Goal: Find specific page/section: Find specific page/section

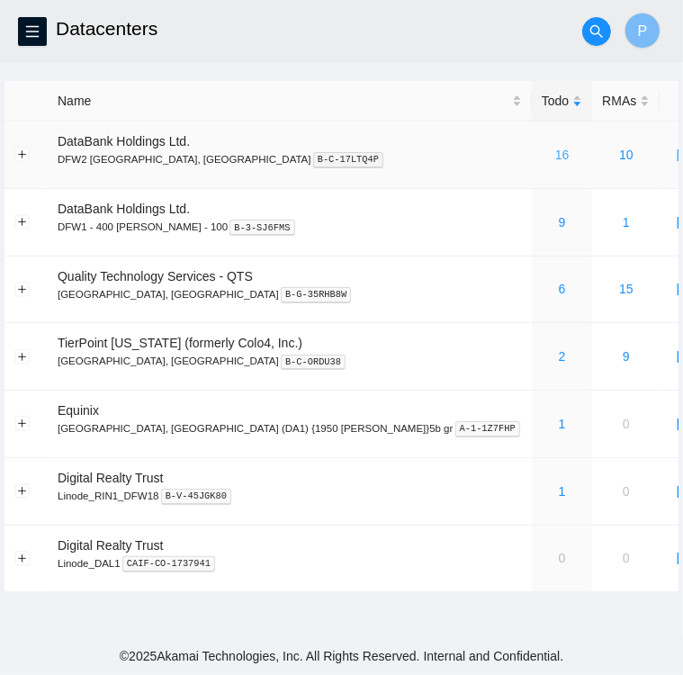
click at [555, 155] on link "16" at bounding box center [562, 155] width 14 height 14
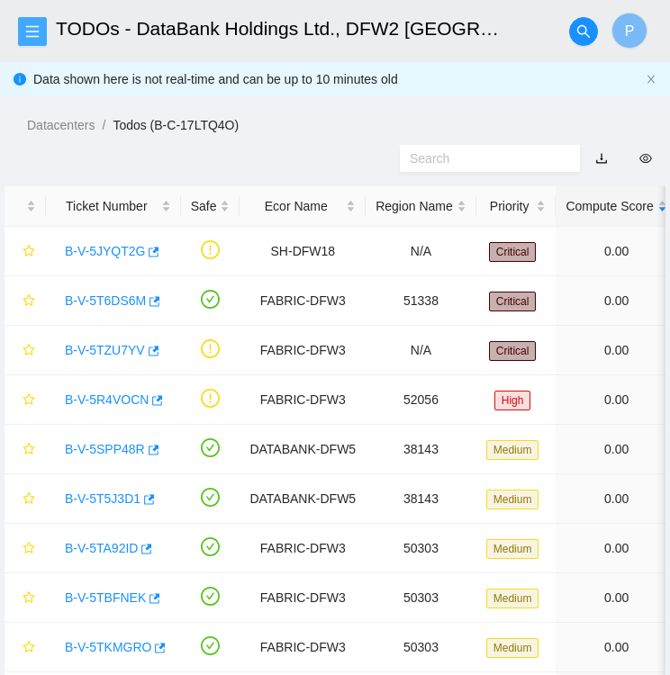
click at [33, 29] on icon "menu" at bounding box center [32, 31] width 14 height 14
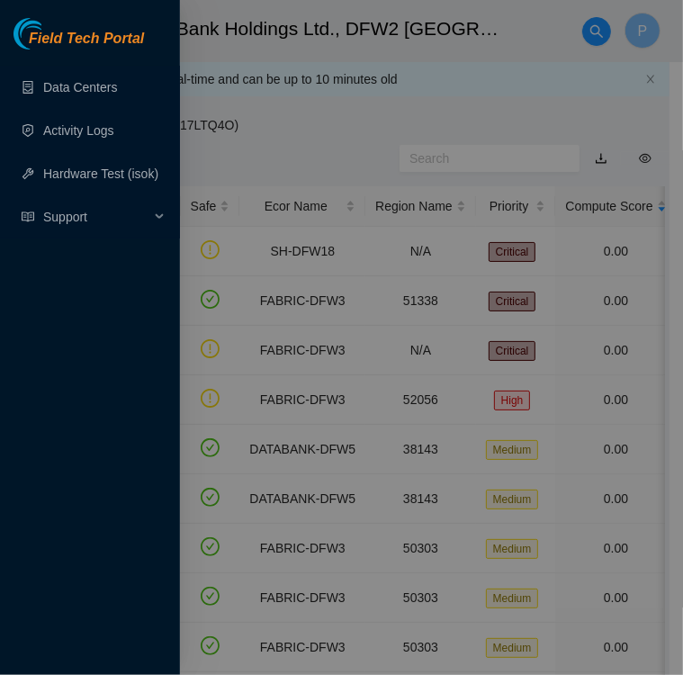
click at [33, 29] on div "Field Tech Portal Data Centers Activity Logs Hardware Test (isok) Support" at bounding box center [341, 337] width 683 height 675
click at [65, 213] on span "Support" at bounding box center [96, 217] width 106 height 36
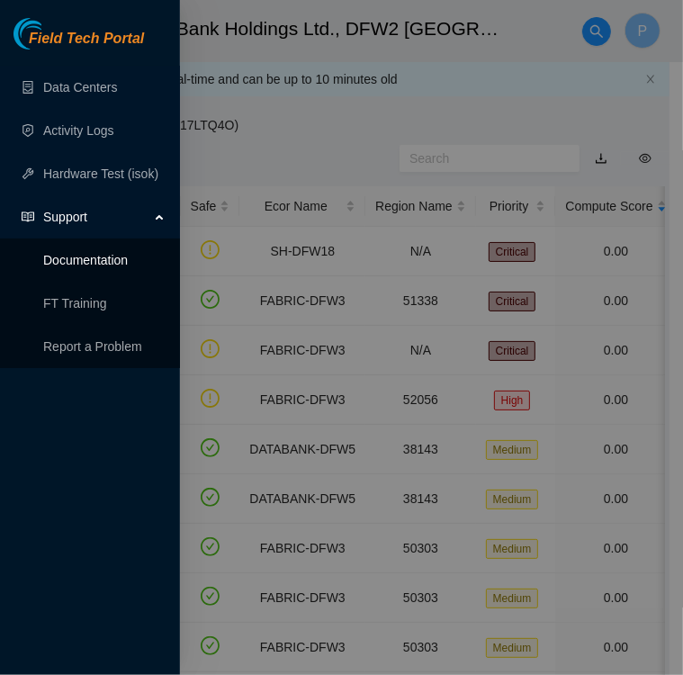
click at [80, 258] on link "Documentation" at bounding box center [85, 260] width 85 height 14
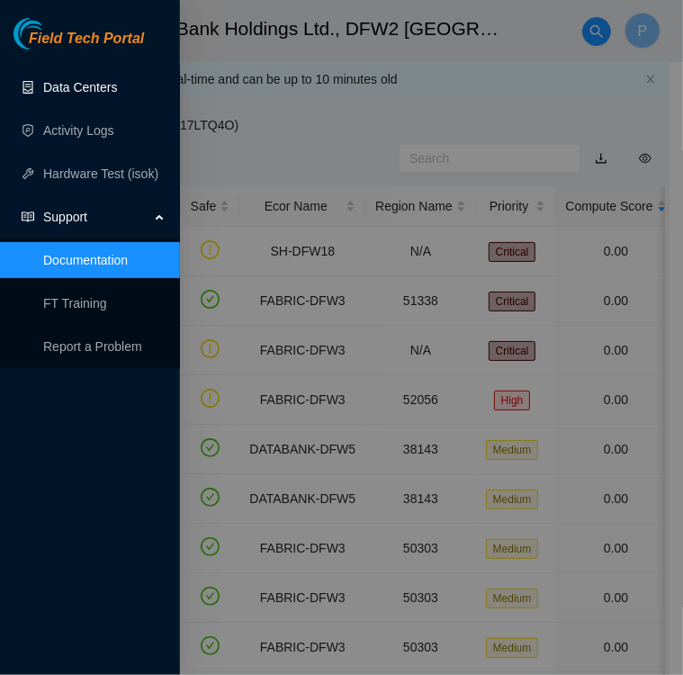
click at [104, 82] on link "Data Centers" at bounding box center [80, 87] width 74 height 14
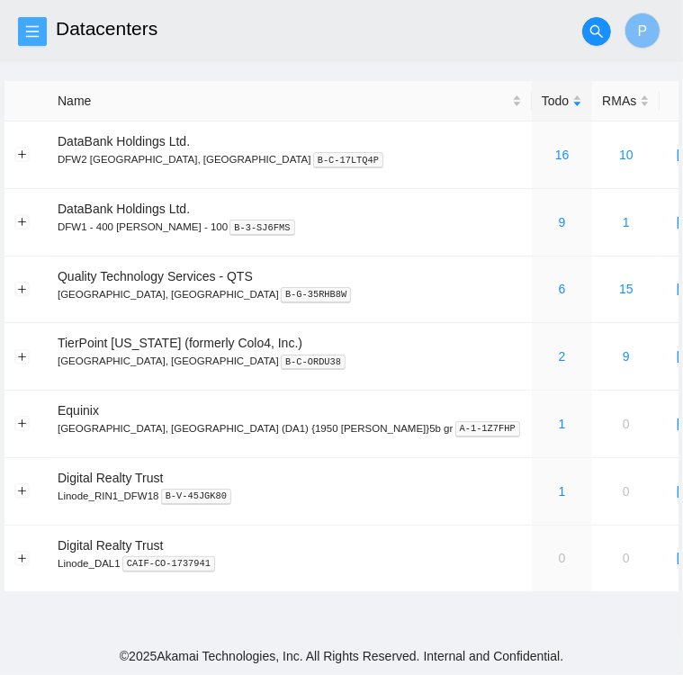
click at [36, 23] on button "button" at bounding box center [32, 31] width 29 height 29
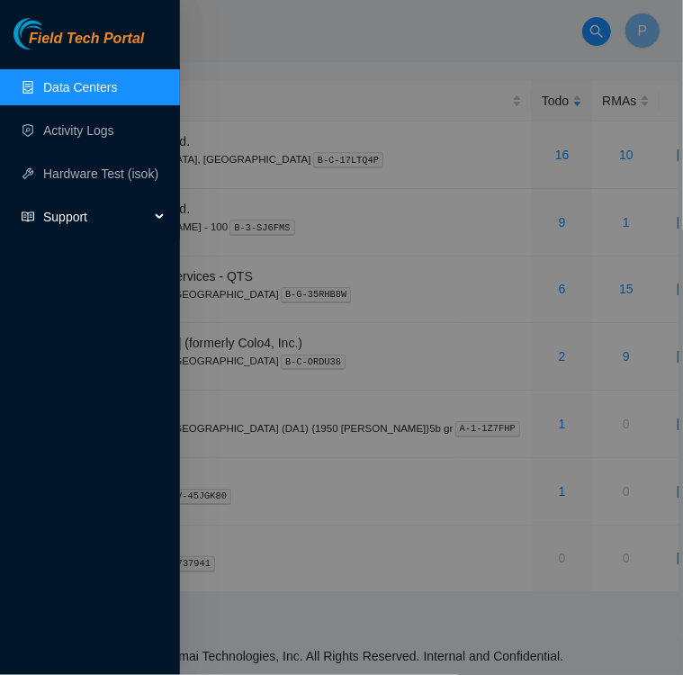
click at [60, 217] on span "Support" at bounding box center [96, 217] width 106 height 36
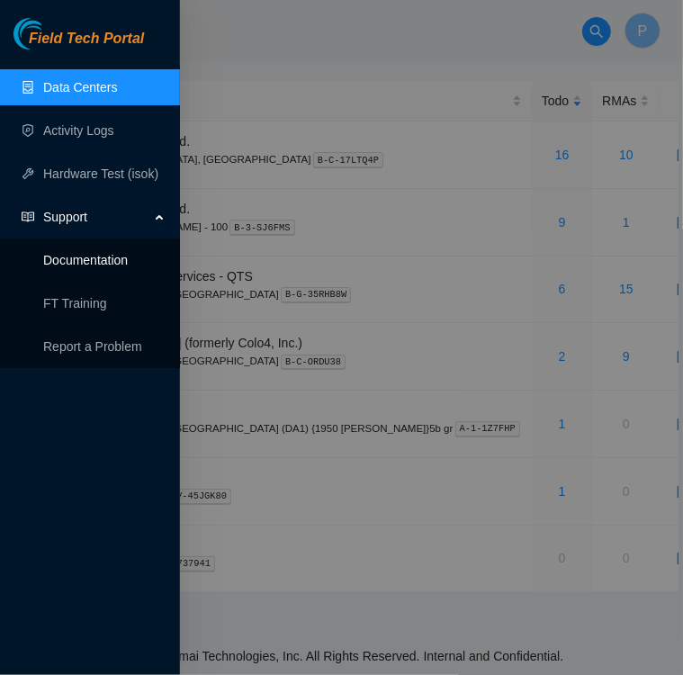
click at [88, 267] on link "Documentation" at bounding box center [85, 260] width 85 height 14
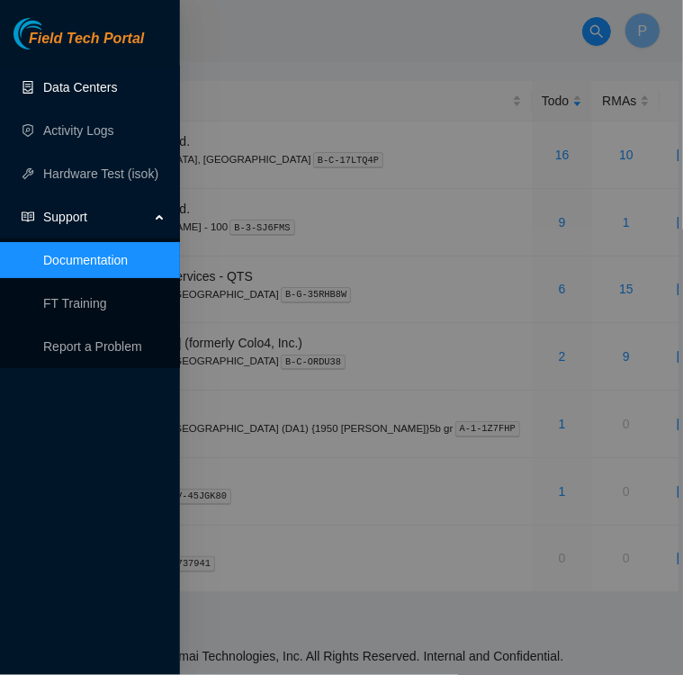
click at [77, 84] on link "Data Centers" at bounding box center [80, 87] width 74 height 14
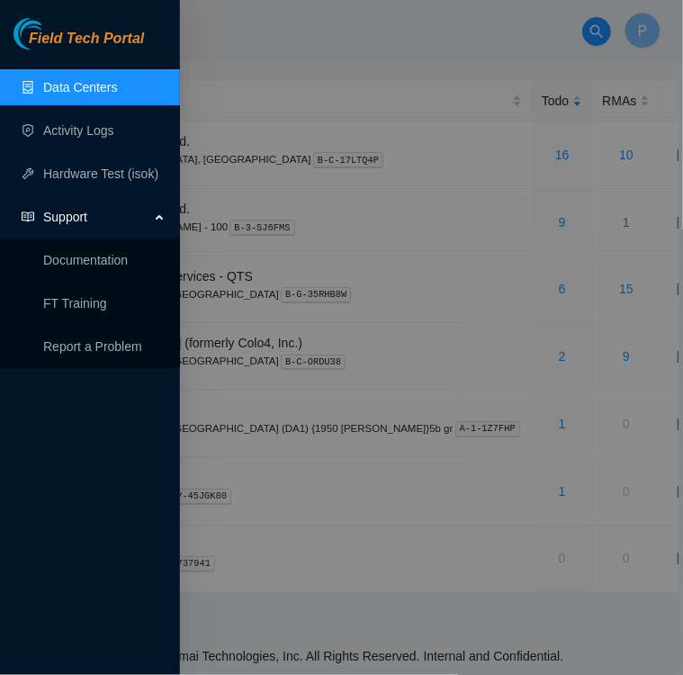
click at [77, 84] on link "Data Centers" at bounding box center [80, 87] width 74 height 14
click at [83, 90] on link "Data Centers" at bounding box center [80, 87] width 74 height 14
click at [251, 62] on div at bounding box center [341, 337] width 683 height 675
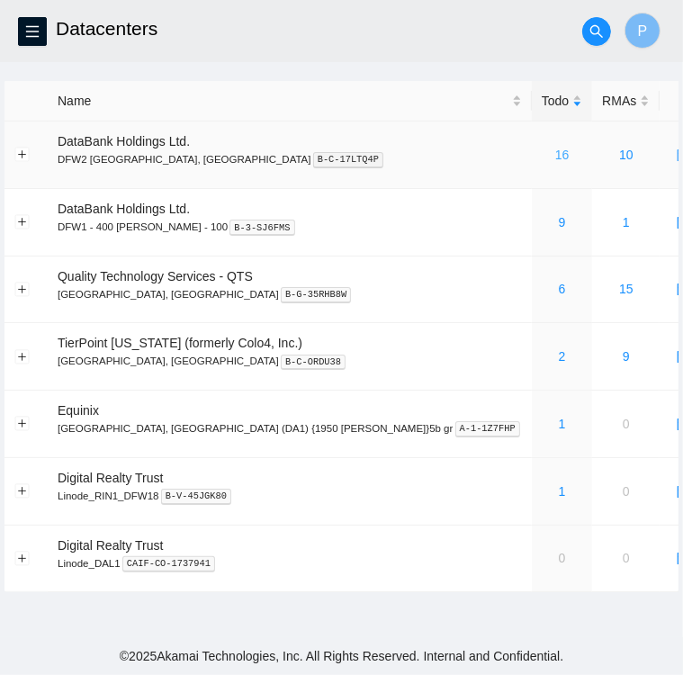
click at [555, 156] on link "16" at bounding box center [562, 155] width 14 height 14
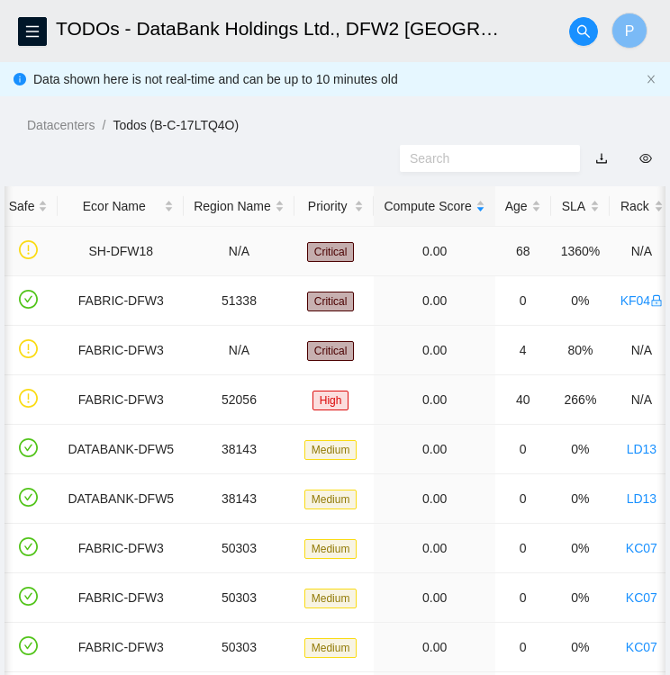
scroll to position [0, 185]
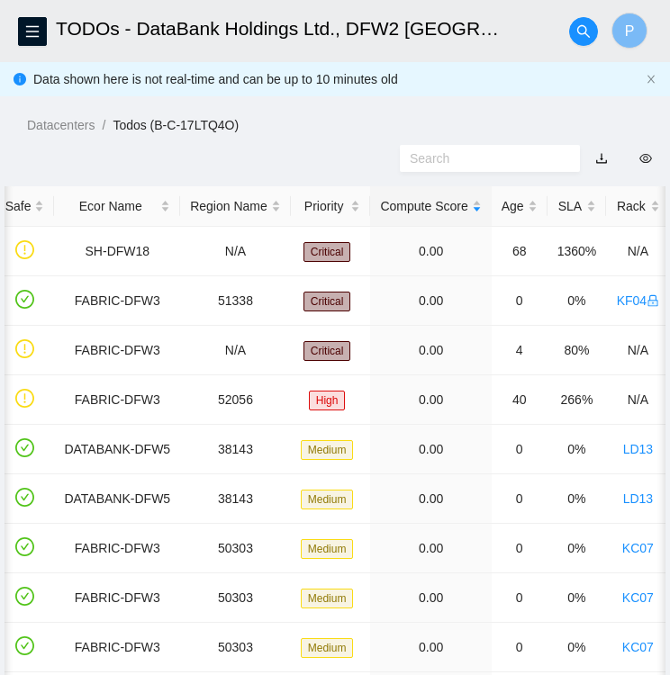
click at [463, 93] on div "Datacenters / Todos (B-C-17LTQ4O) /" at bounding box center [335, 84] width 670 height 101
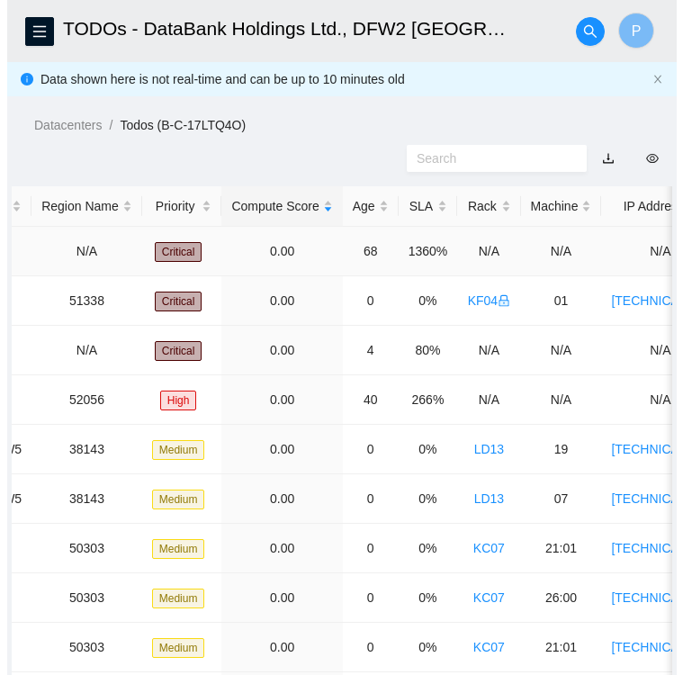
scroll to position [0, 0]
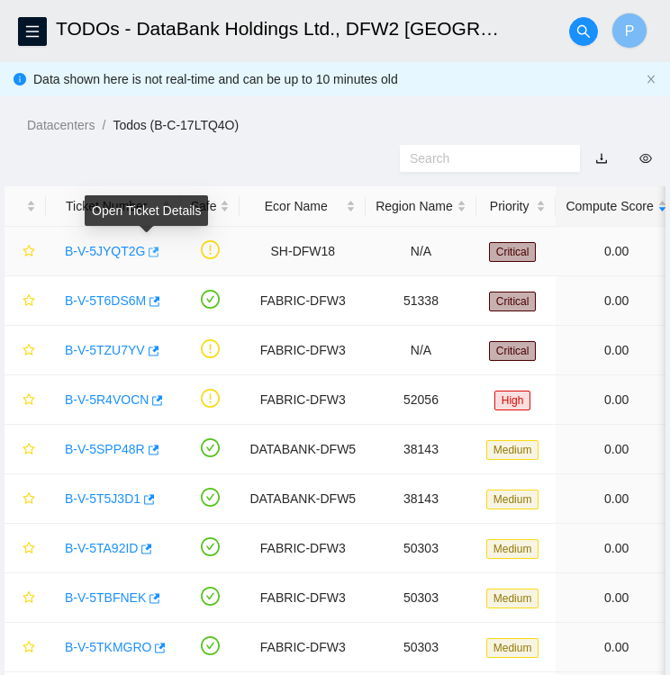
click at [150, 253] on icon "button" at bounding box center [152, 252] width 13 height 13
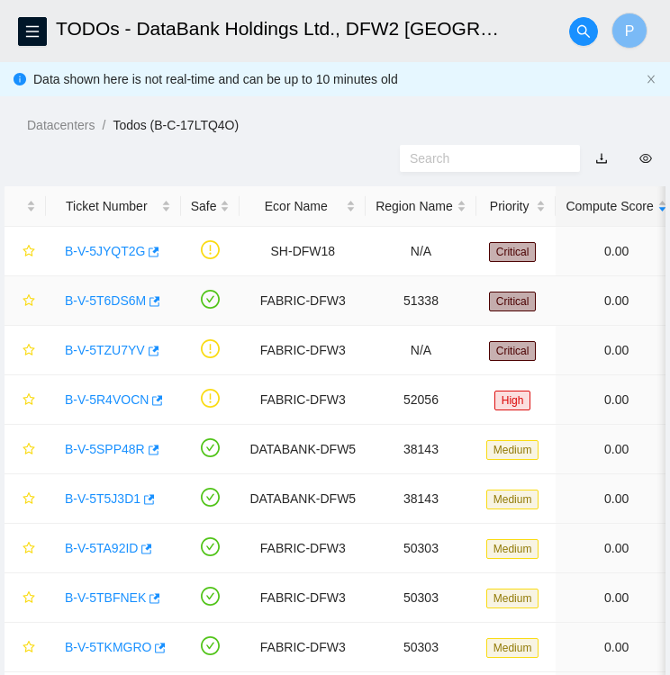
click at [112, 296] on link "B-V-5T6DS6M" at bounding box center [105, 300] width 81 height 14
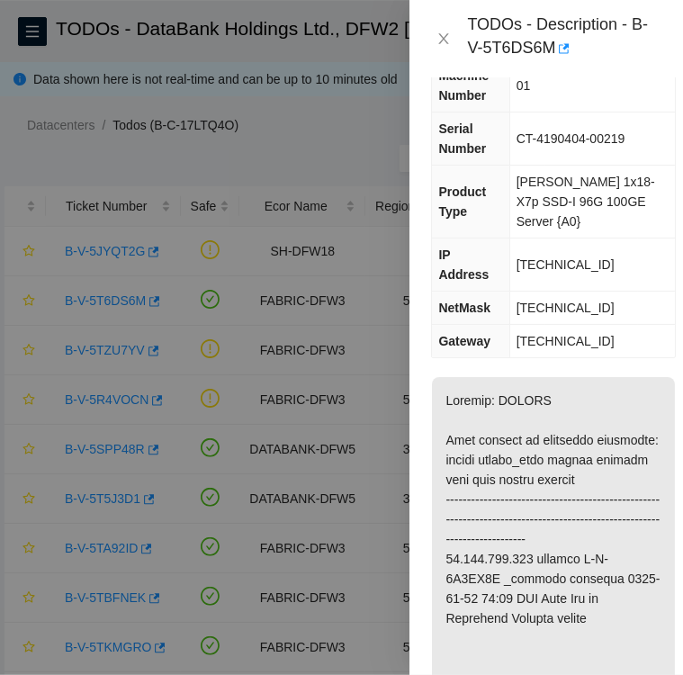
scroll to position [162, 0]
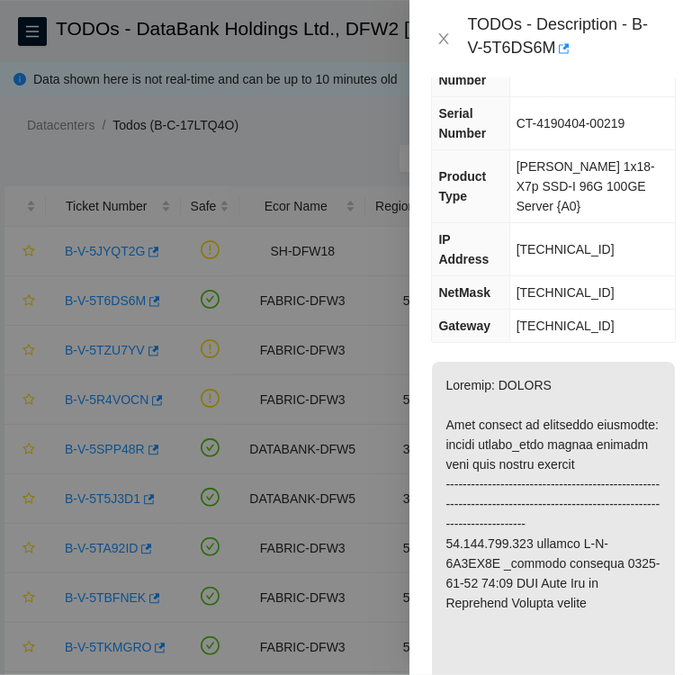
click at [154, 305] on div at bounding box center [341, 337] width 683 height 675
click at [173, 307] on div at bounding box center [341, 337] width 683 height 675
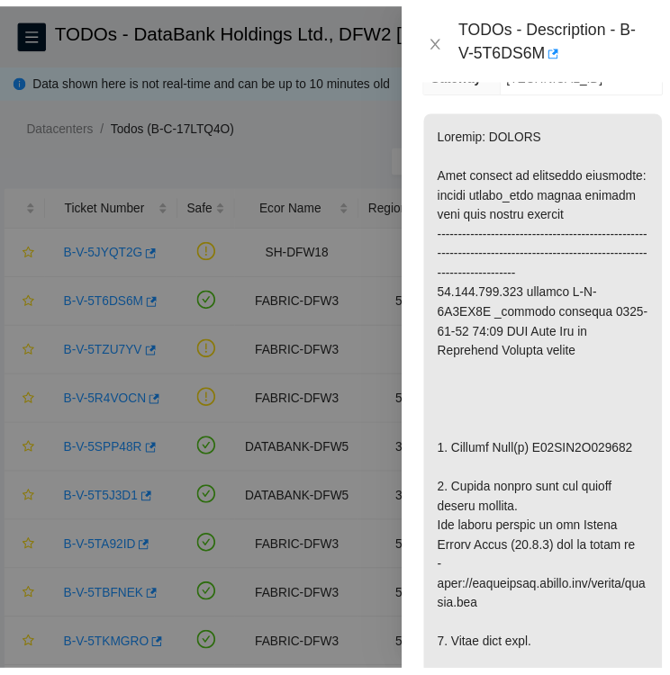
scroll to position [421, 0]
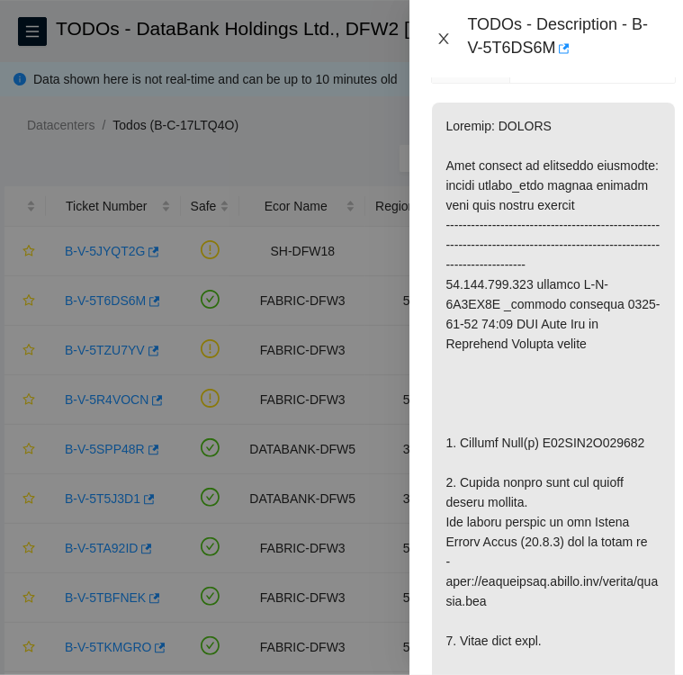
click at [443, 44] on icon "close" at bounding box center [444, 39] width 14 height 14
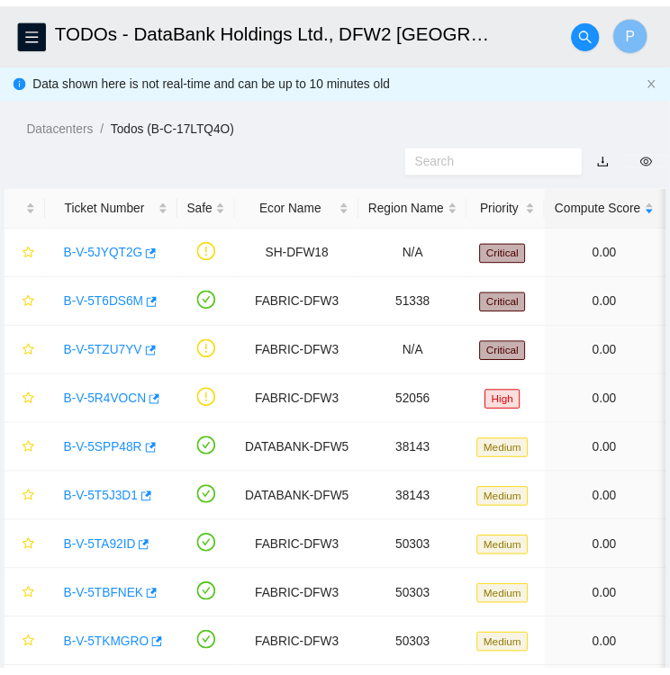
scroll to position [321, 0]
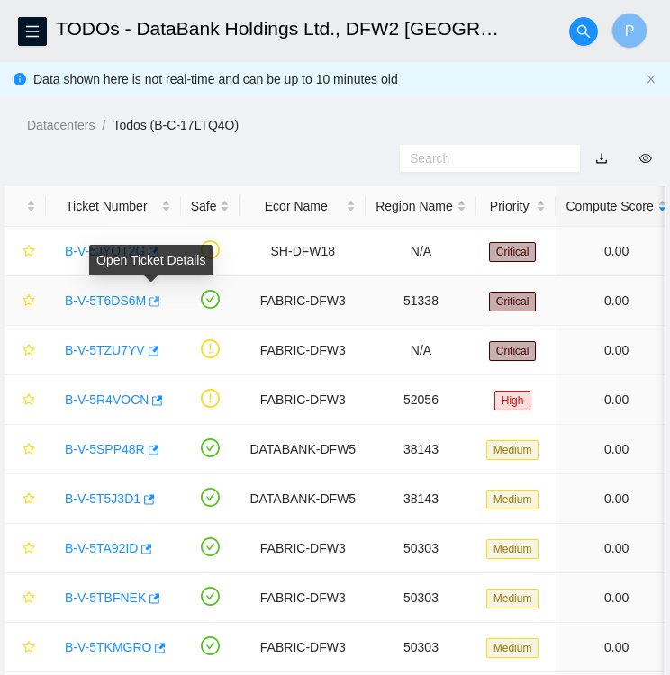
click at [150, 303] on icon "button" at bounding box center [153, 301] width 13 height 13
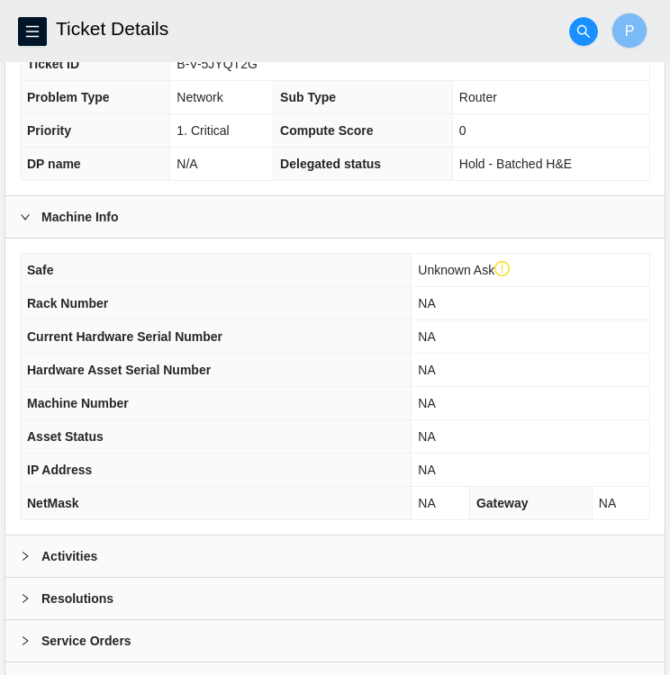
scroll to position [447, 0]
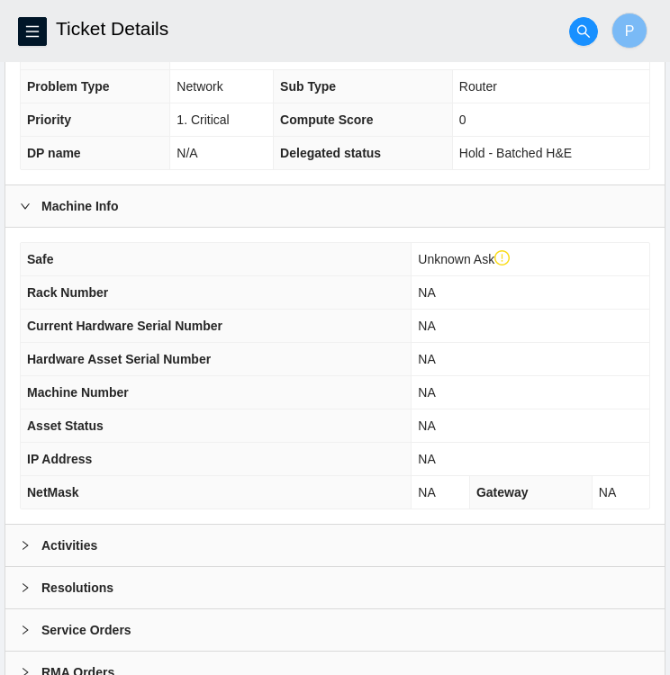
click at [89, 545] on b "Activities" at bounding box center [69, 546] width 56 height 20
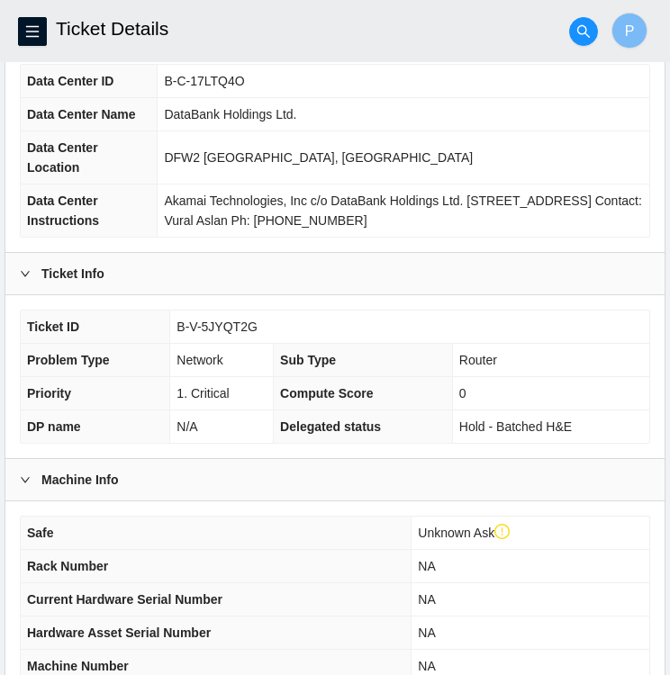
scroll to position [0, 0]
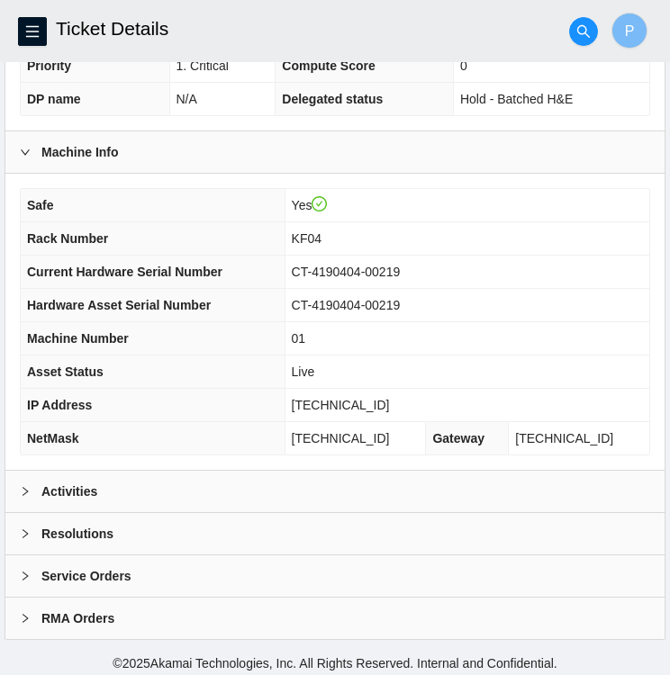
scroll to position [468, 0]
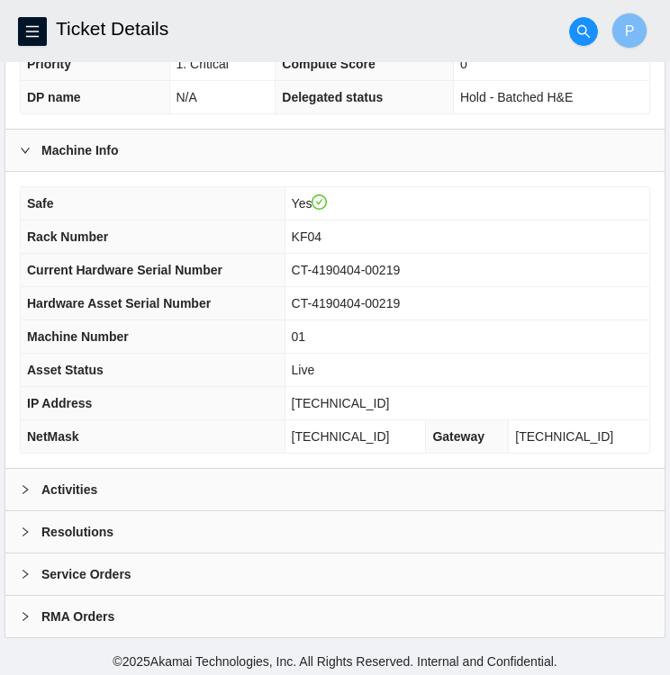
click at [32, 480] on div at bounding box center [31, 490] width 22 height 20
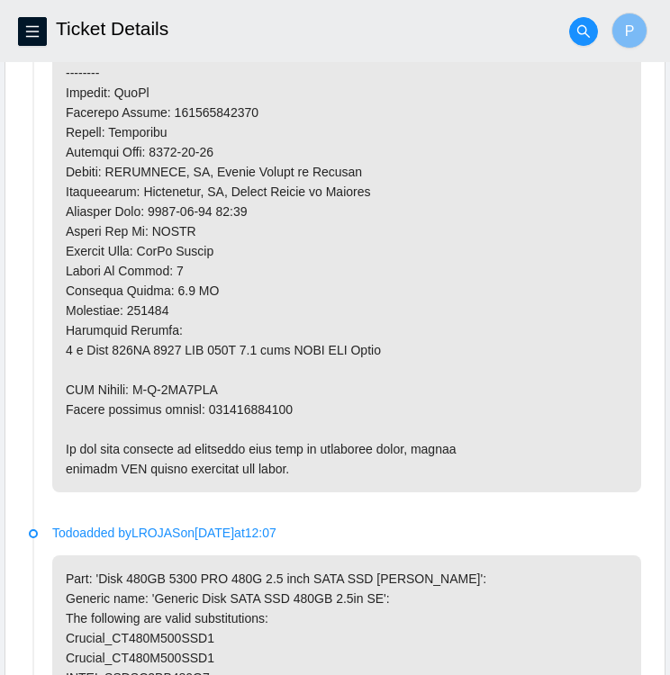
scroll to position [1503, 0]
